Goal: Task Accomplishment & Management: Complete application form

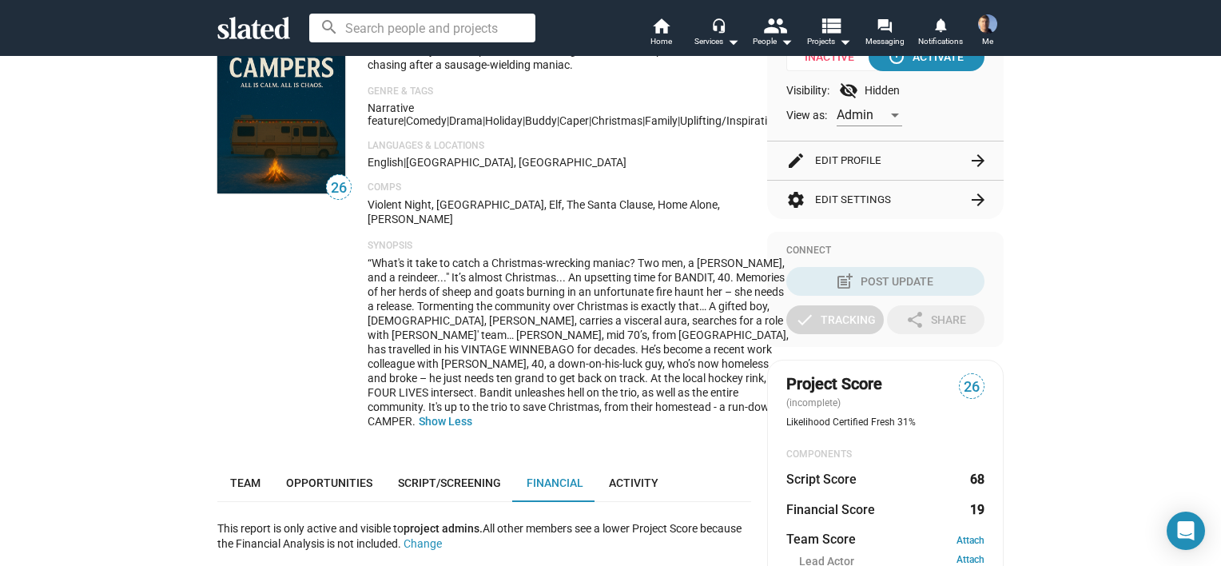
scroll to position [80, 0]
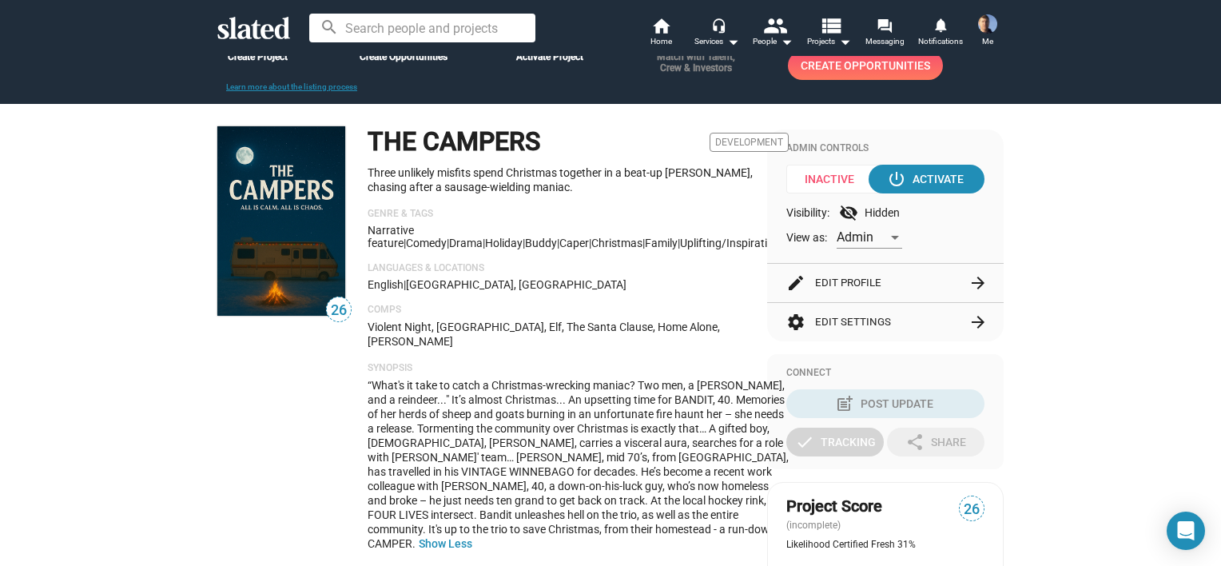
click at [834, 285] on button "edit Edit Profile arrow_forward" at bounding box center [885, 283] width 198 height 38
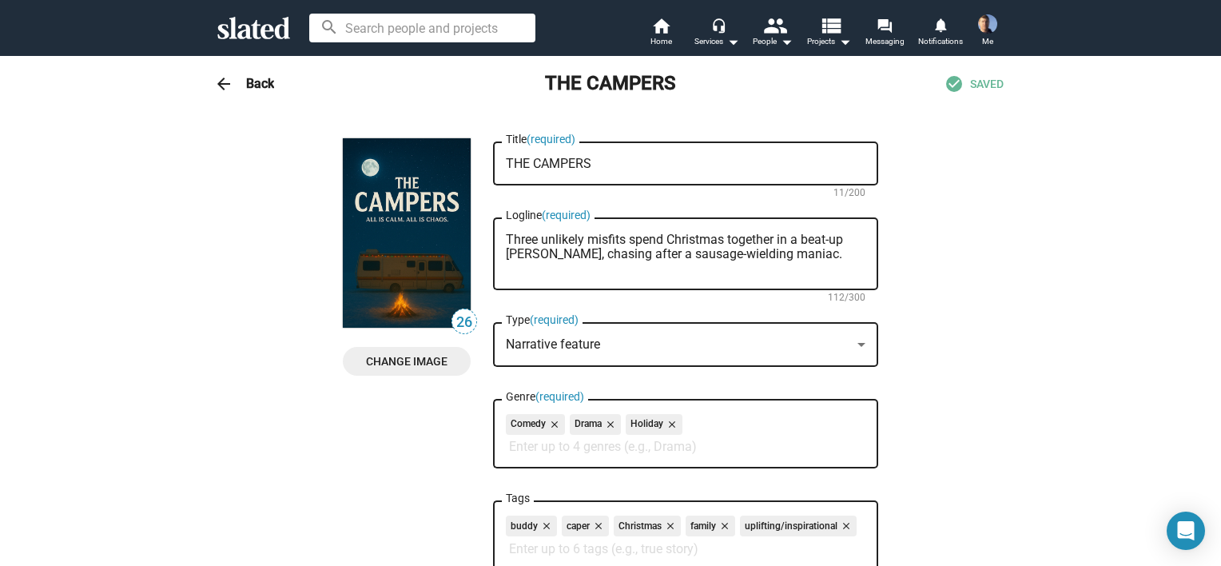
click at [392, 354] on span "Change Image" at bounding box center [407, 361] width 102 height 29
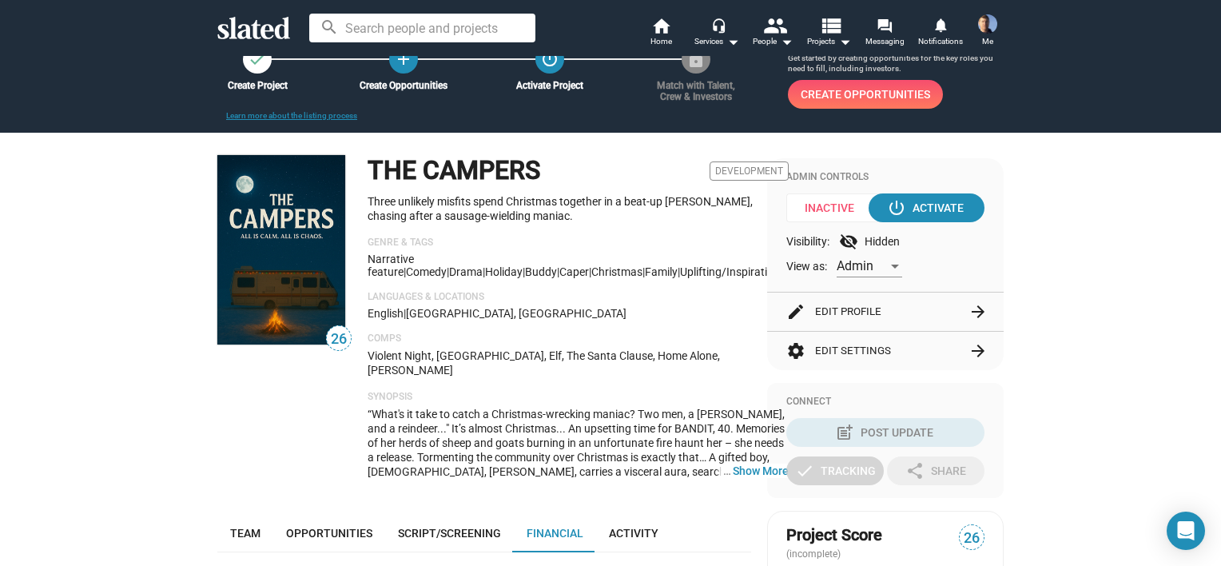
scroll to position [80, 0]
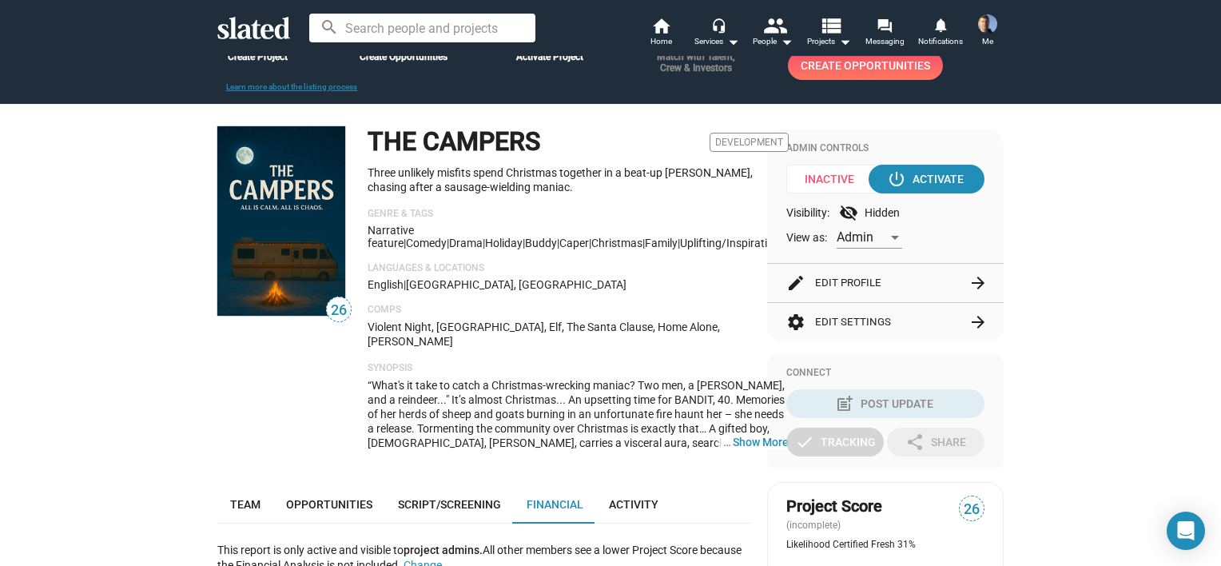
click at [838, 281] on button "edit Edit Profile arrow_forward" at bounding box center [885, 283] width 198 height 38
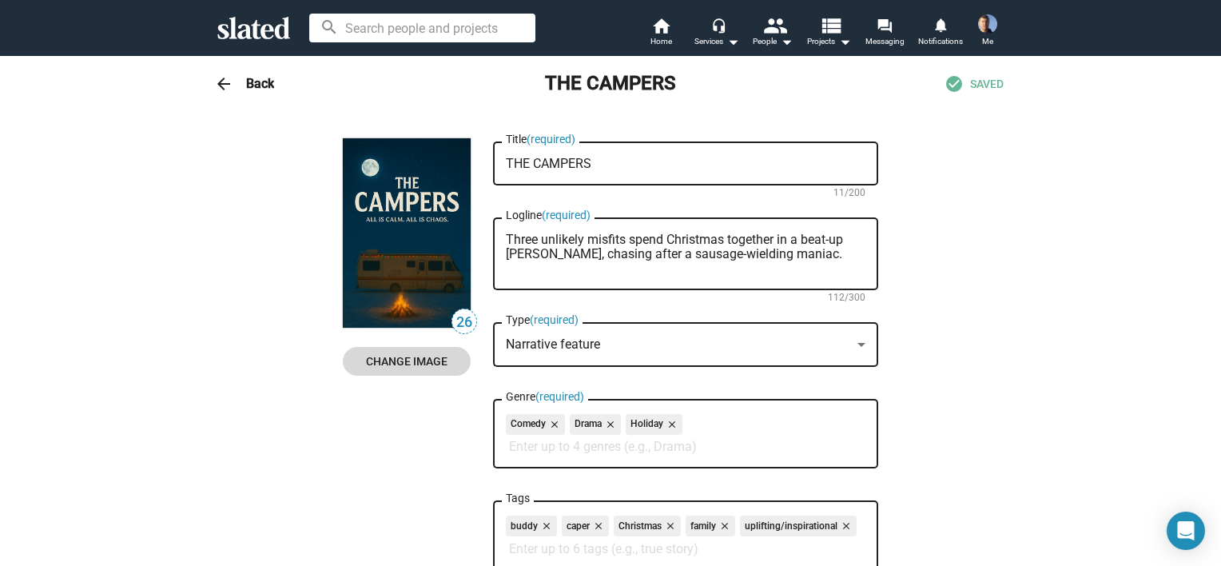
click at [393, 361] on span "Change Image" at bounding box center [407, 361] width 102 height 29
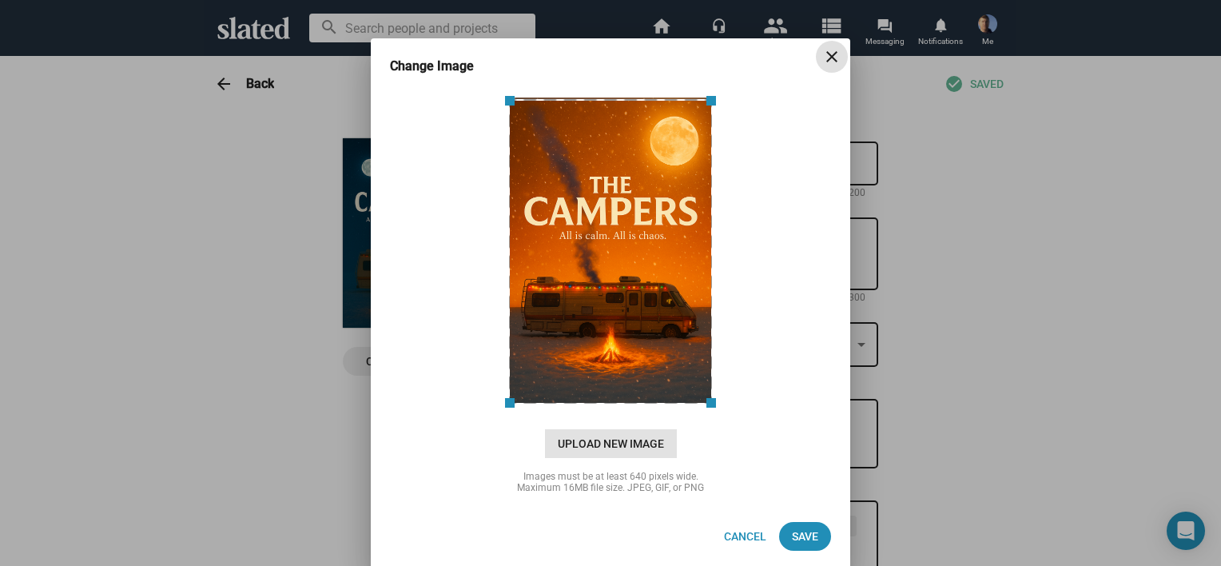
click at [614, 440] on span "Upload New Image" at bounding box center [611, 443] width 132 height 29
click at [614, 409] on input "cloud_upload Drag and drop or click to upload" at bounding box center [611, 250] width 440 height 318
drag, startPoint x: 704, startPoint y: 405, endPoint x: 722, endPoint y: 423, distance: 25.4
click at [722, 423] on div "cloud_upload Drag and drop or click to upload Upload New Image" at bounding box center [610, 274] width 441 height 368
click at [798, 538] on span "Save" at bounding box center [805, 536] width 26 height 29
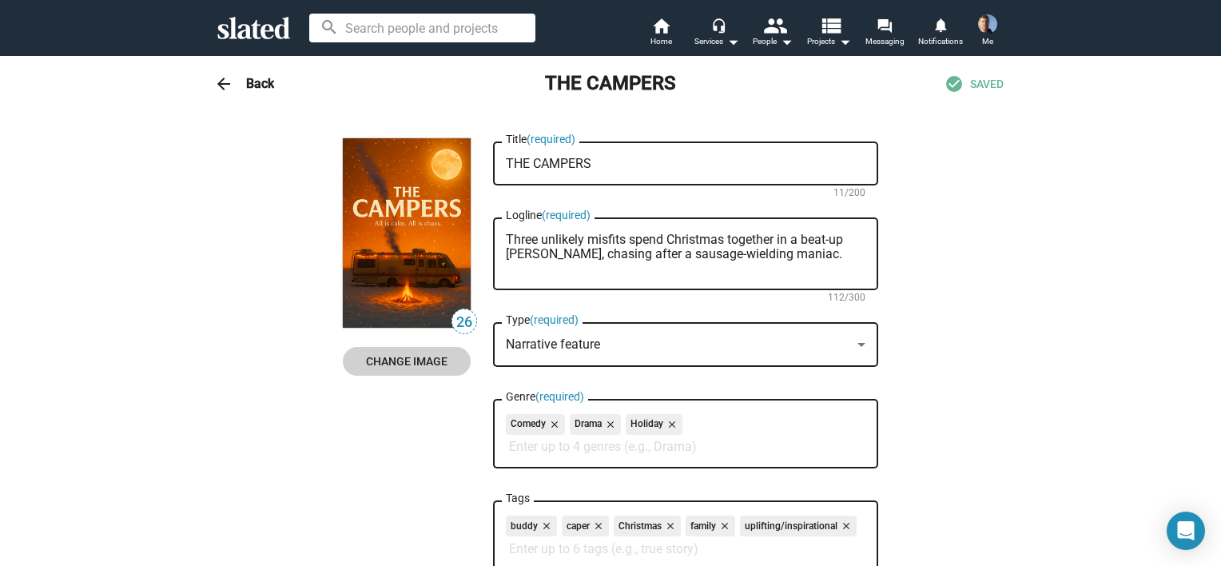
click at [226, 82] on mat-icon "arrow_back" at bounding box center [223, 83] width 19 height 19
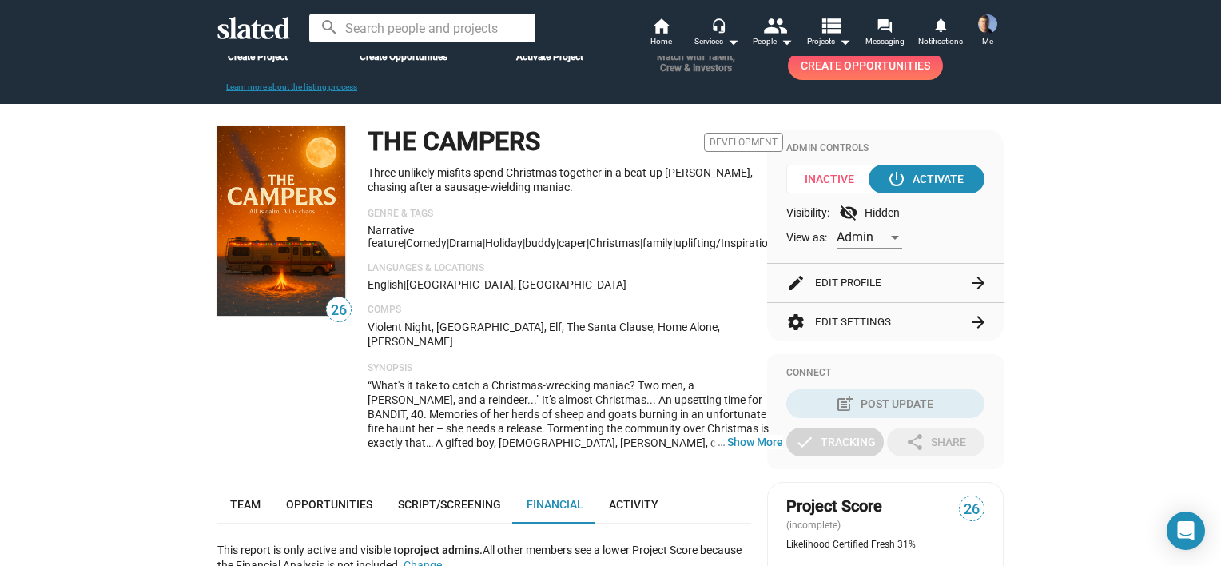
drag, startPoint x: 41, startPoint y: 223, endPoint x: 51, endPoint y: 221, distance: 10.5
click at [334, 416] on div "26" at bounding box center [284, 294] width 134 height 336
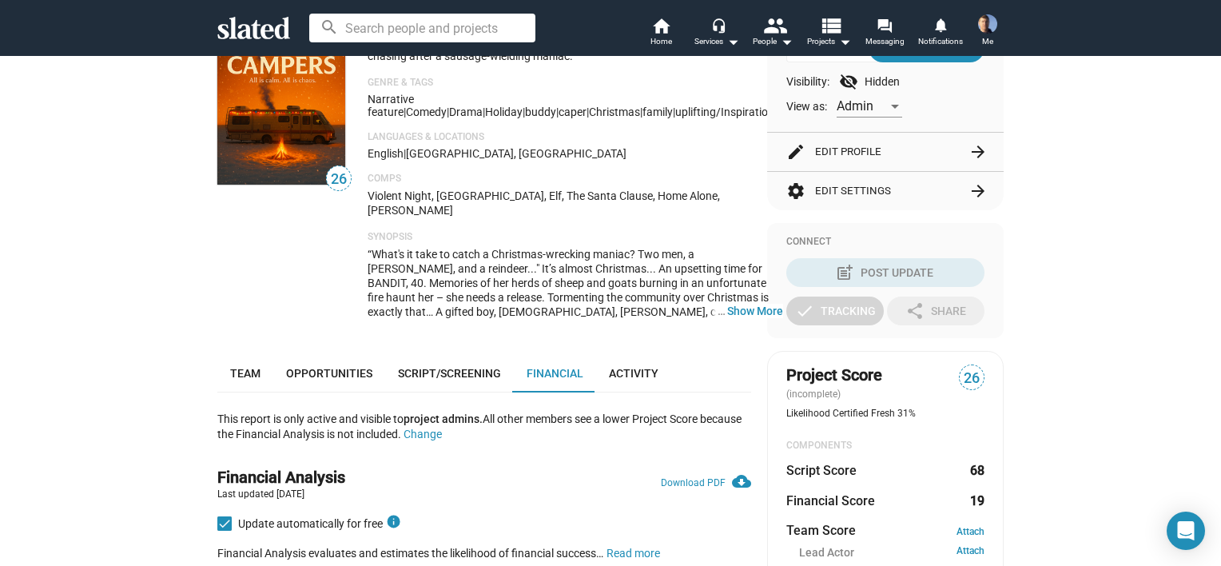
scroll to position [0, 0]
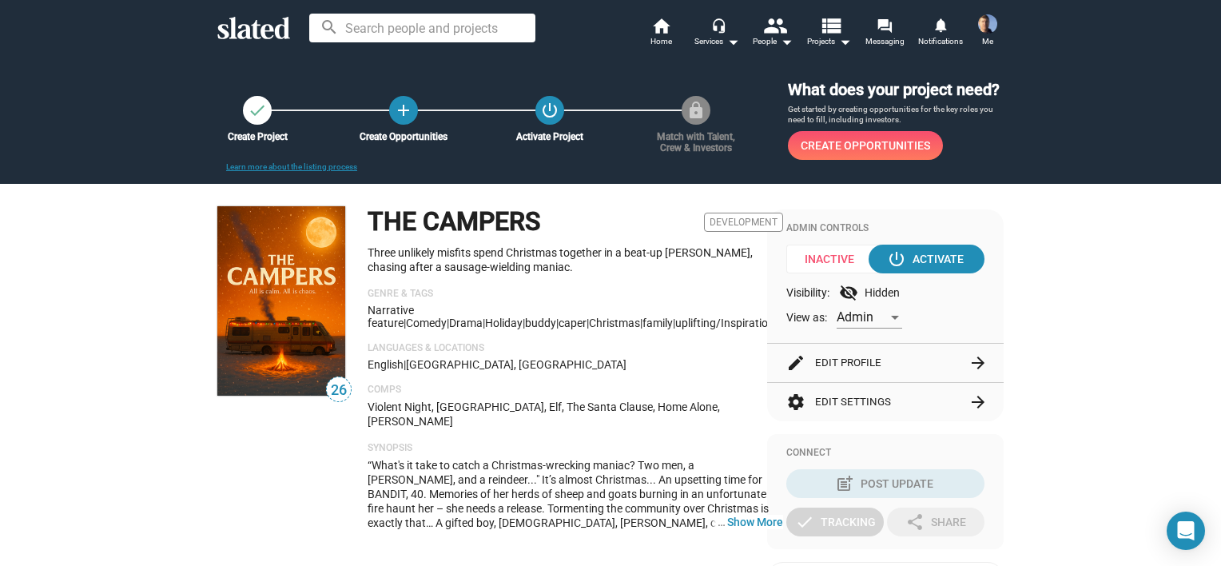
click at [708, 273] on p "Three unlikely misfits spend Christmas together in a beat-up [PERSON_NAME], cha…" at bounding box center [576, 260] width 416 height 30
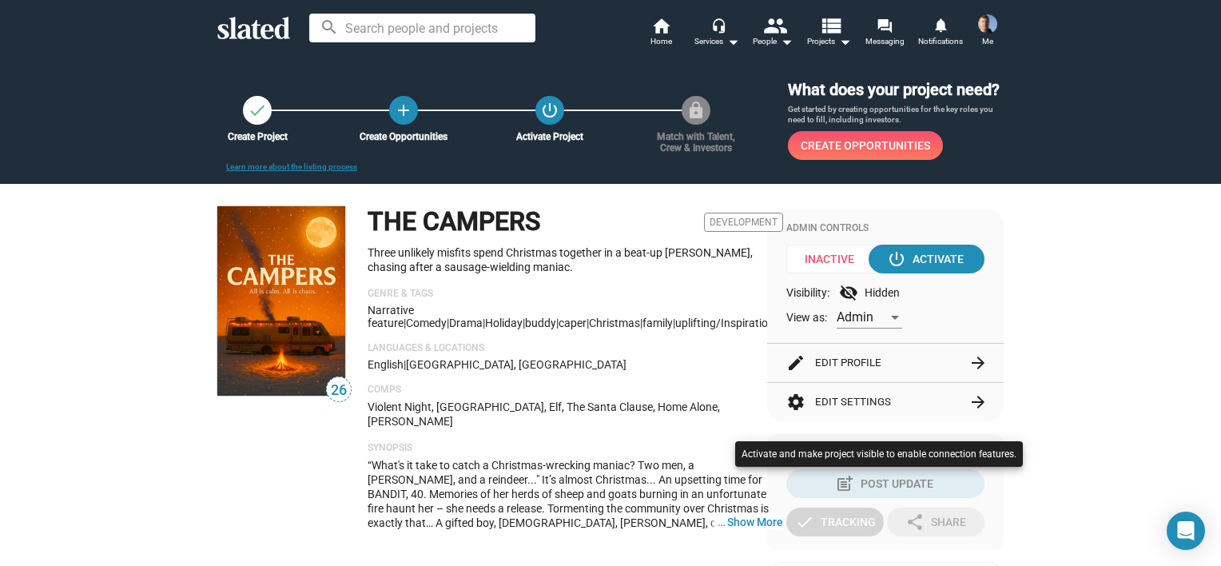
click at [40, 338] on div at bounding box center [610, 283] width 1221 height 566
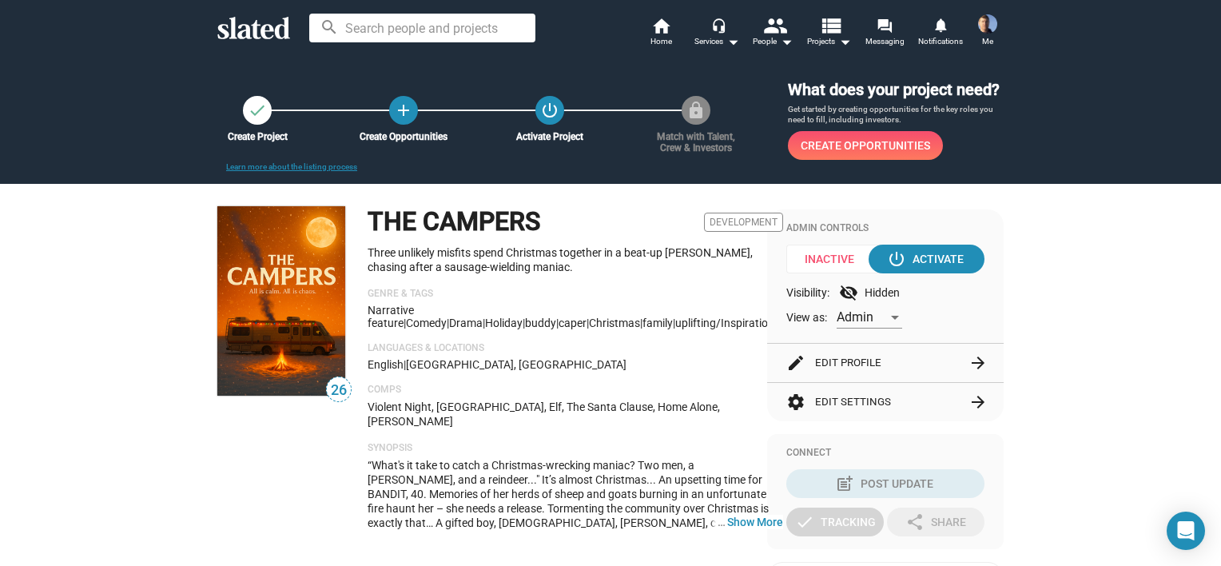
click at [1175, 101] on div "check Create Project add Create Opportunities power_settings_new Activate Proje…" at bounding box center [610, 119] width 1221 height 129
click at [97, 182] on div "check Create Project add Create Opportunities power_settings_new Activate Proje…" at bounding box center [610, 119] width 1221 height 129
click at [99, 161] on div "check Create Project add Create Opportunities power_settings_new Activate Proje…" at bounding box center [610, 119] width 1221 height 129
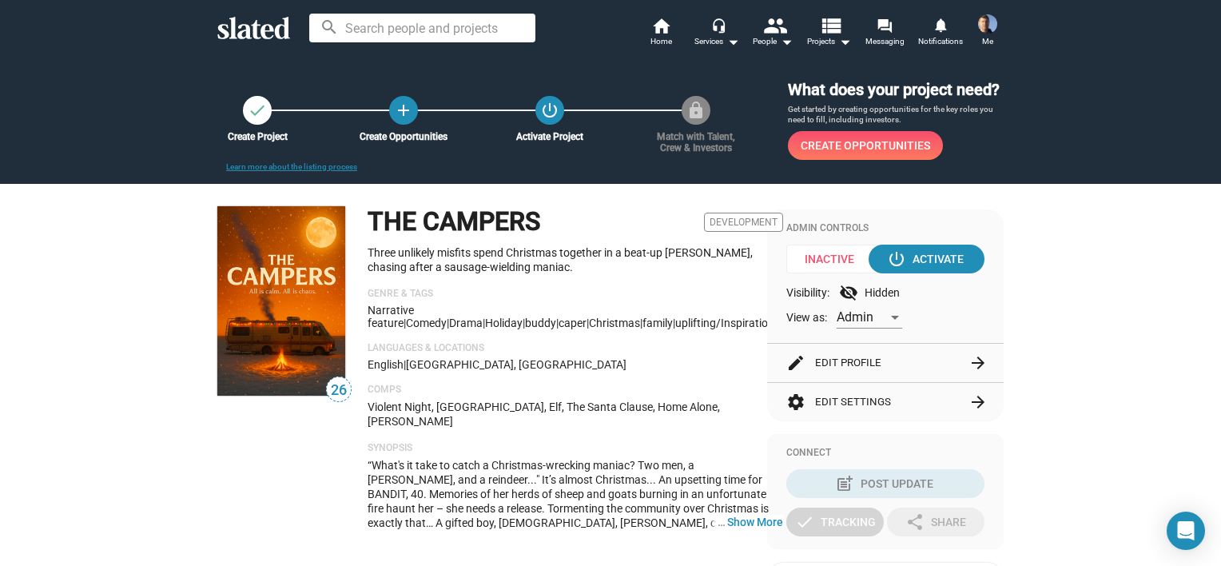
click at [677, 266] on p "Three unlikely misfits spend Christmas together in a beat-up [PERSON_NAME], cha…" at bounding box center [576, 260] width 416 height 30
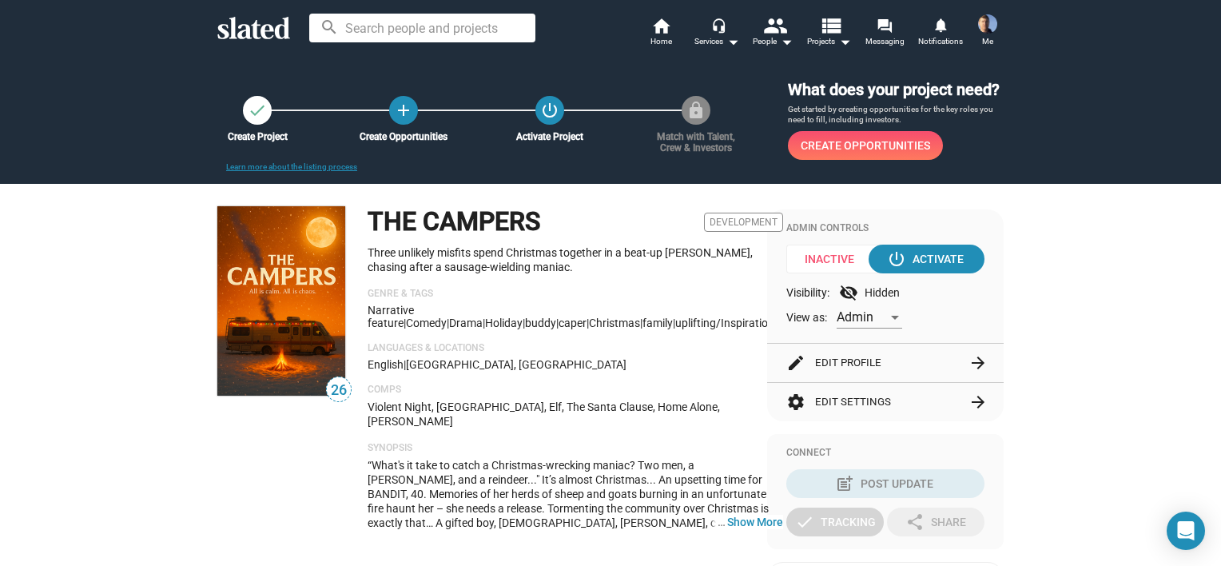
click at [606, 345] on p "Languages & Locations" at bounding box center [576, 348] width 416 height 13
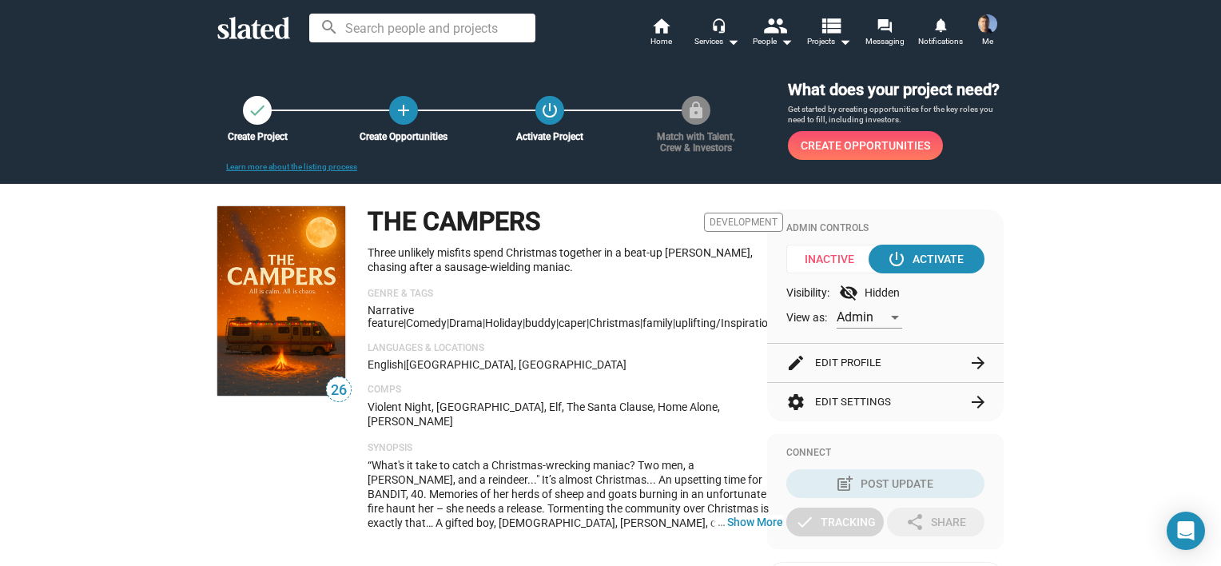
drag, startPoint x: 569, startPoint y: 272, endPoint x: 576, endPoint y: 265, distance: 9.6
click at [573, 268] on p "Three unlikely misfits spend Christmas together in a beat-up [PERSON_NAME], cha…" at bounding box center [576, 260] width 416 height 30
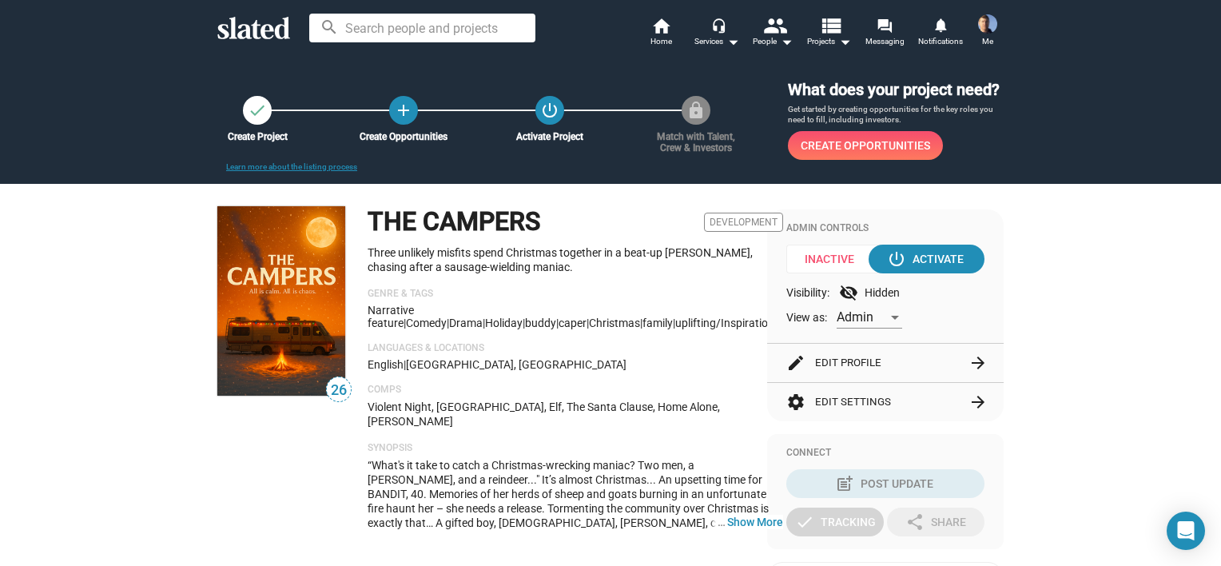
click at [99, 180] on div "check Create Project add Create Opportunities power_settings_new Activate Proje…" at bounding box center [610, 119] width 1221 height 129
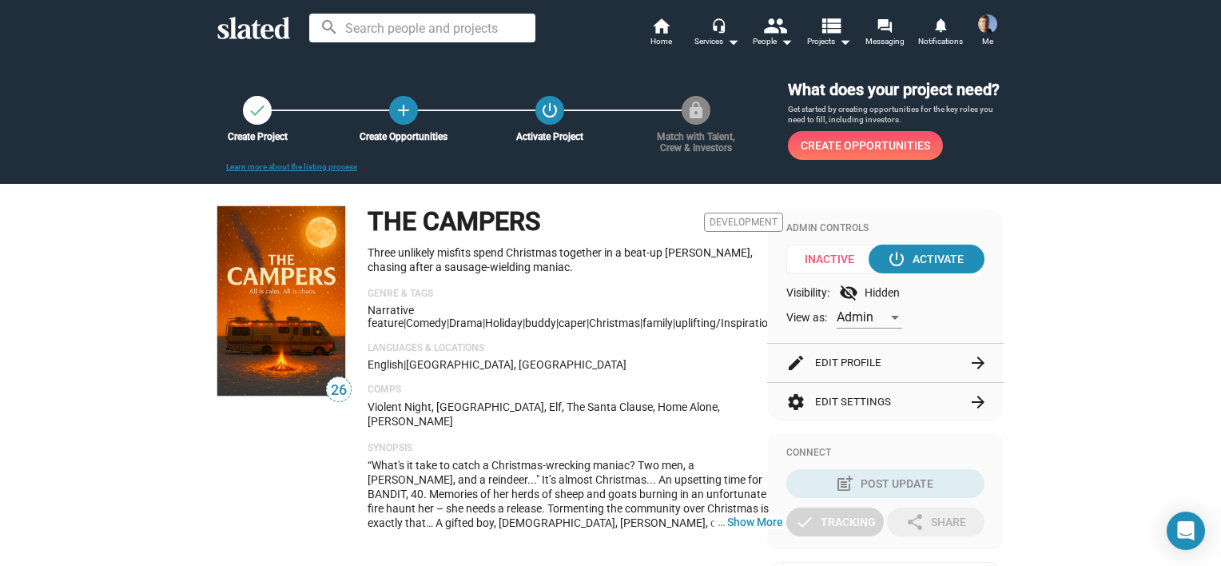
click at [595, 374] on div "THE CAMPERS Development Three unlikely misfits spend Christmas together in a be…" at bounding box center [576, 374] width 416 height 336
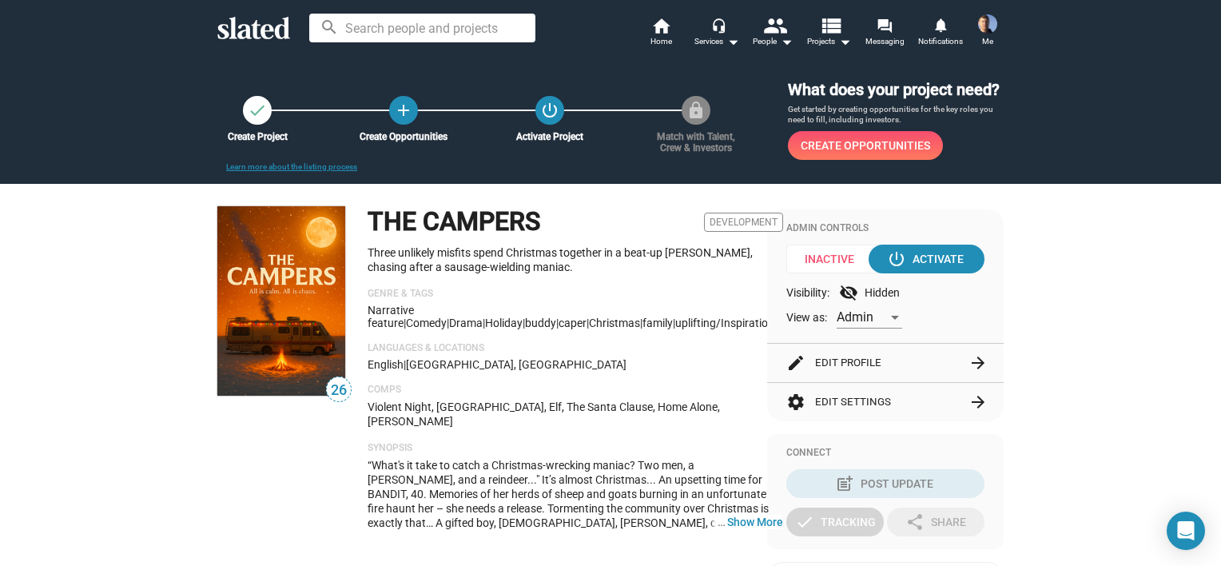
click at [248, 118] on mat-icon "check" at bounding box center [257, 110] width 19 height 19
click at [396, 114] on mat-icon "add" at bounding box center [404, 110] width 22 height 22
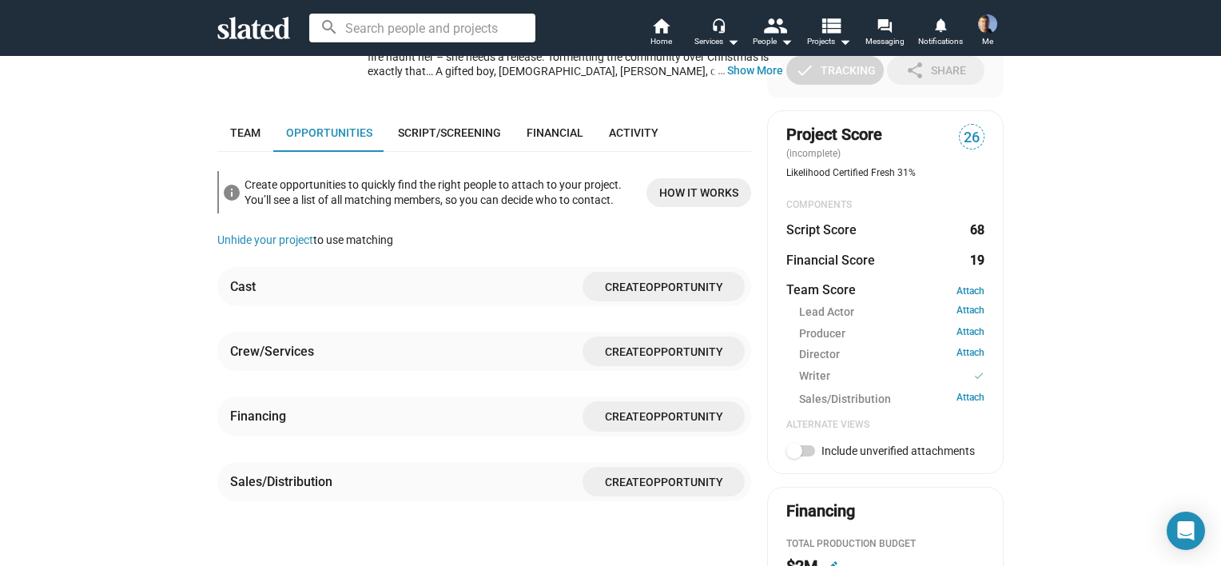
scroll to position [497, 0]
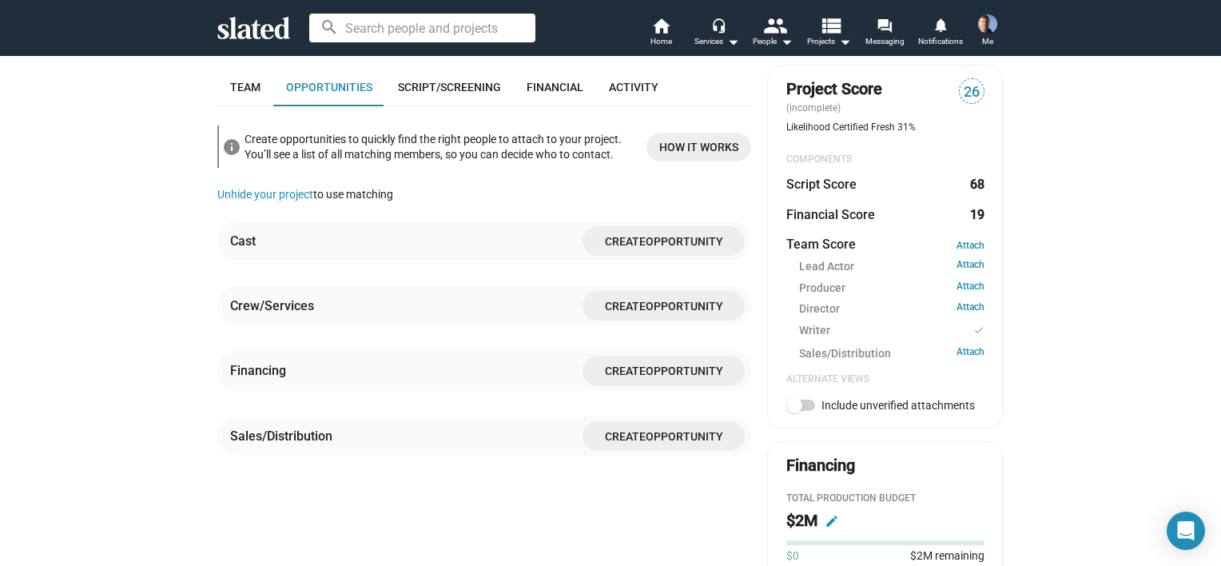
click at [677, 133] on span "How it works" at bounding box center [698, 147] width 79 height 29
click at [502, 160] on sl-promotion "info Create opportunities to quickly find the right people to attach to your pr…" at bounding box center [484, 156] width 534 height 62
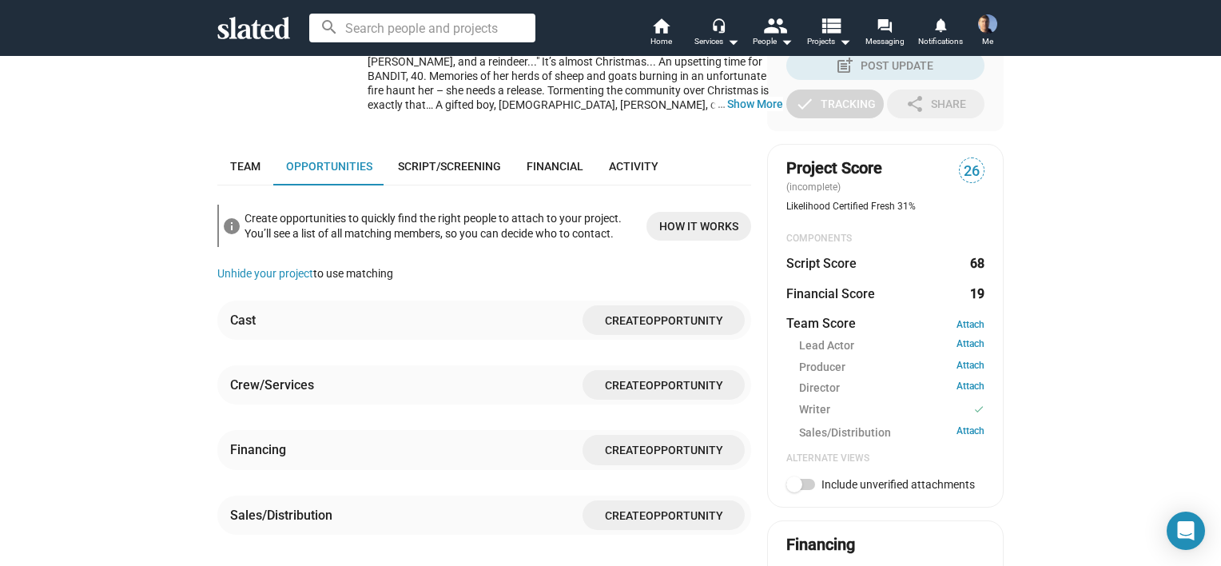
scroll to position [417, 0]
click at [616, 380] on span "Create" at bounding box center [625, 386] width 41 height 13
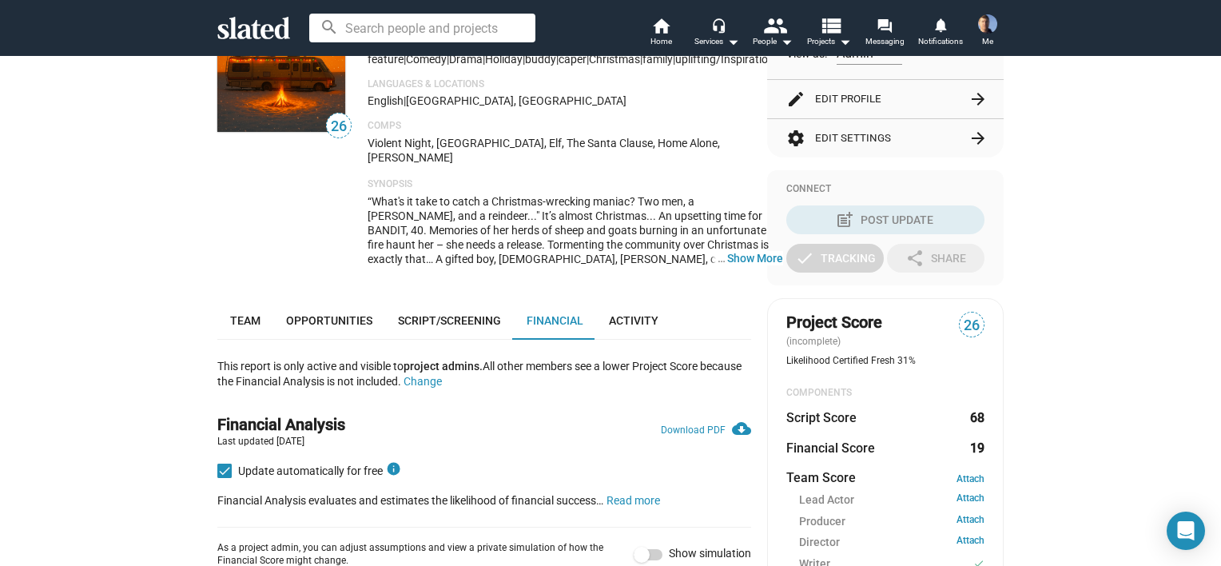
scroll to position [257, 0]
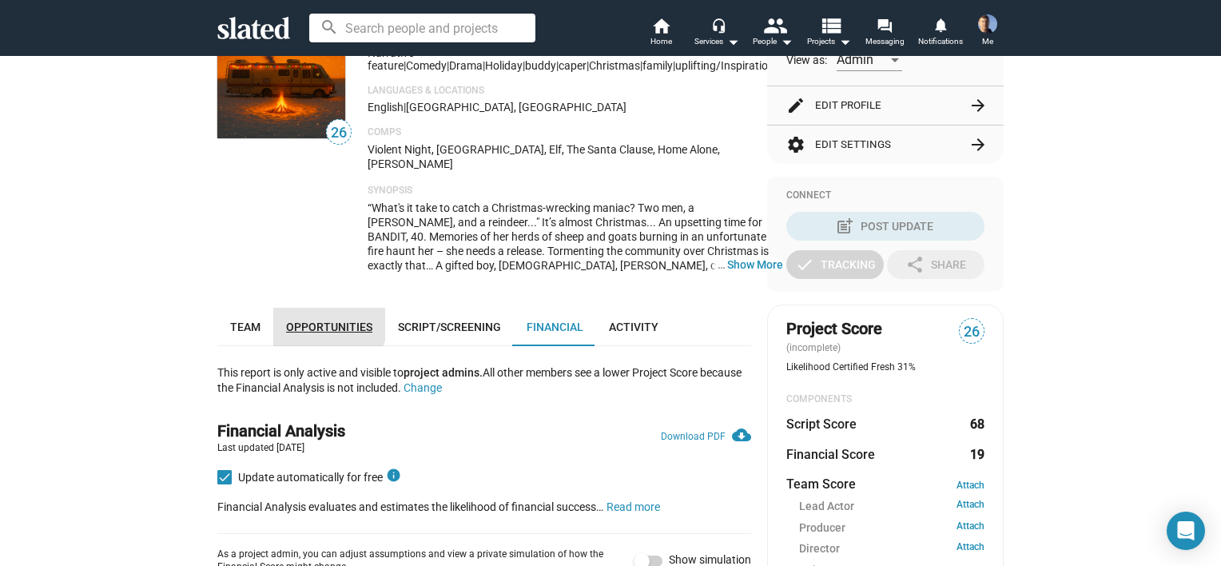
click at [313, 320] on span "Opportunities" at bounding box center [329, 326] width 86 height 13
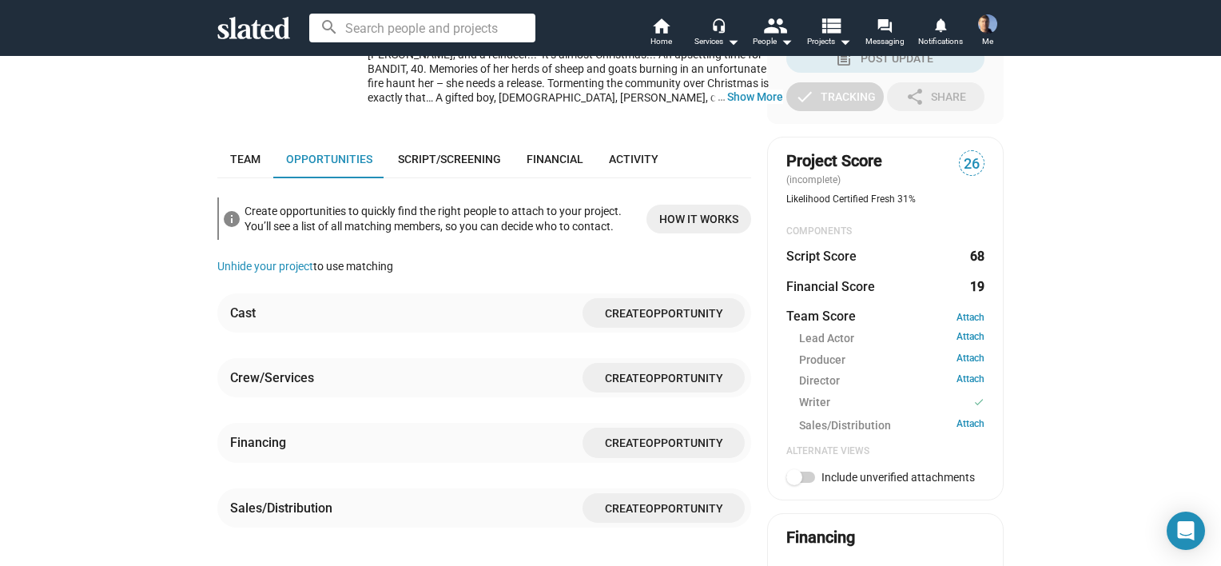
scroll to position [497, 0]
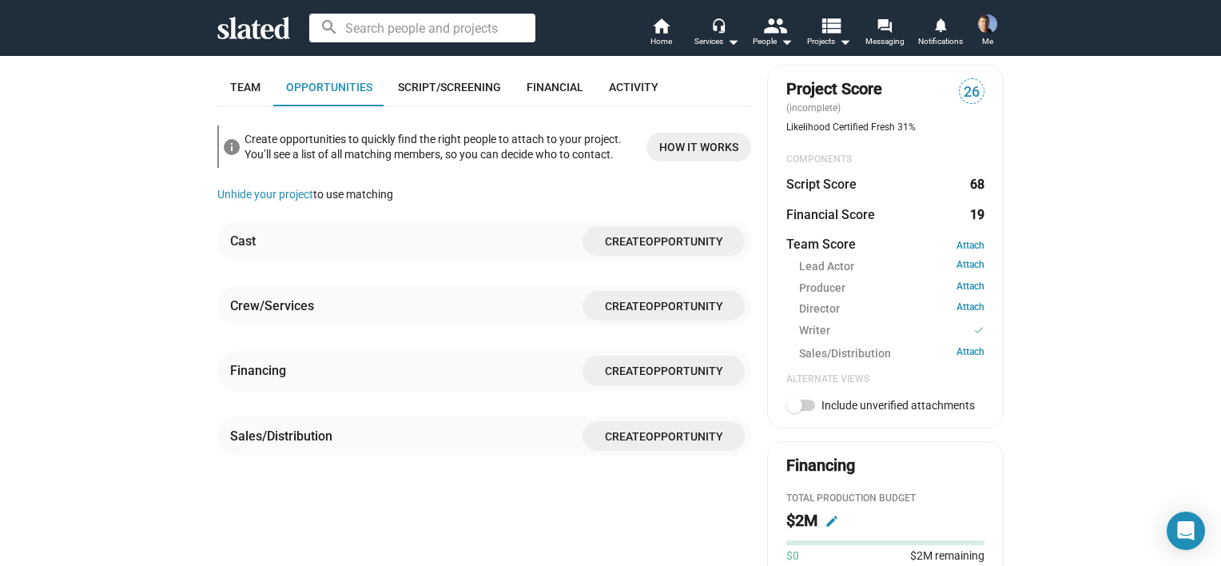
click at [486, 171] on sl-promotion "info Create opportunities to quickly find the right people to attach to your pr…" at bounding box center [484, 156] width 534 height 62
click at [77, 142] on div "check Create Project add Create Opportunities power_settings_new Activate Proje…" at bounding box center [610, 217] width 1221 height 1318
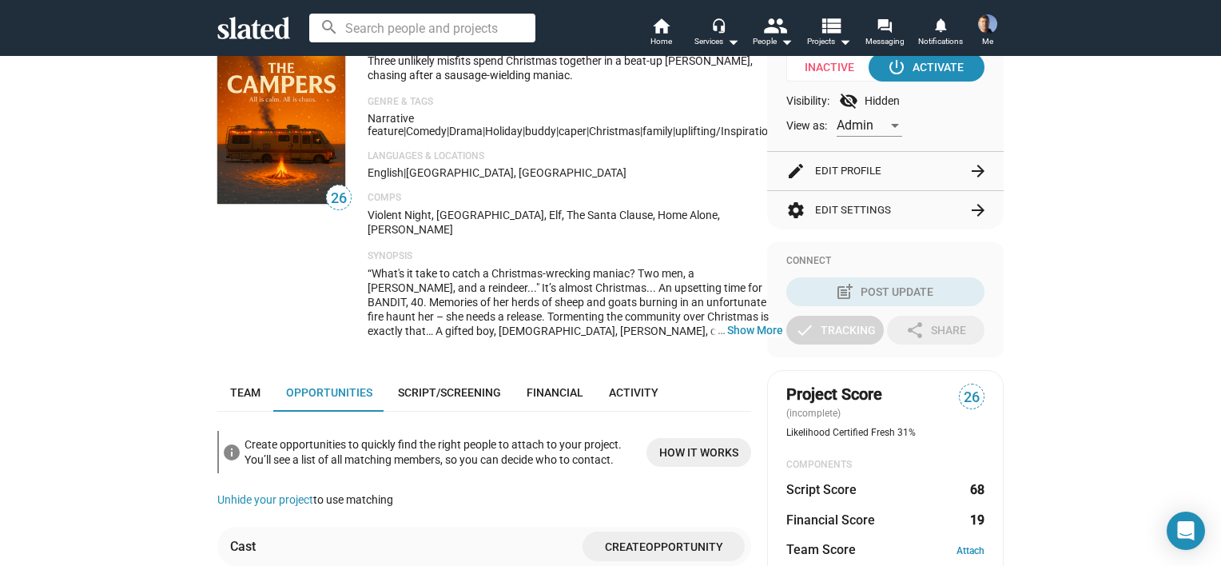
scroll to position [0, 0]
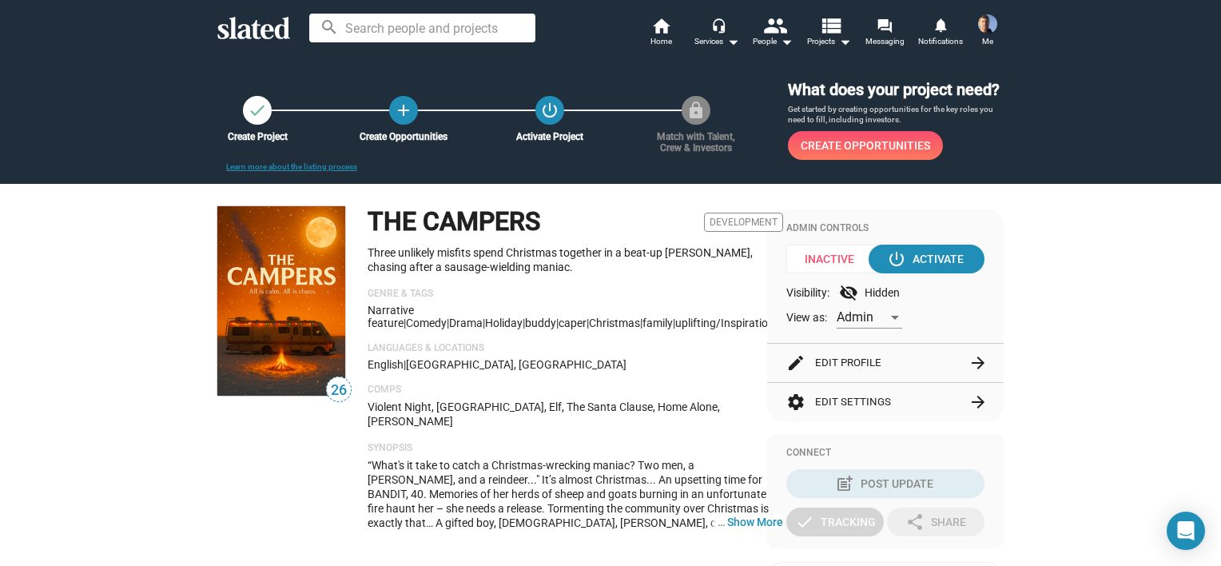
click at [844, 293] on mat-icon "visibility_off" at bounding box center [848, 292] width 19 height 19
